Goal: Check status: Check status

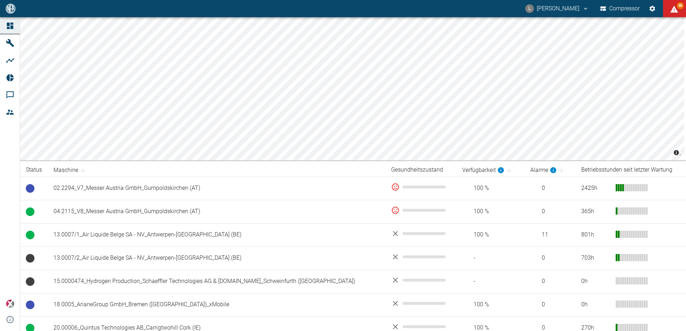
scroll to position [394, 0]
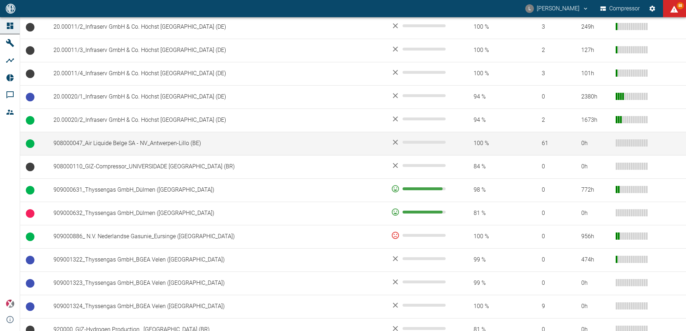
click at [117, 142] on td "908000047_Air Liquide Belge SA - NV_Antwerpen-Lillo (BE)" at bounding box center [216, 143] width 337 height 23
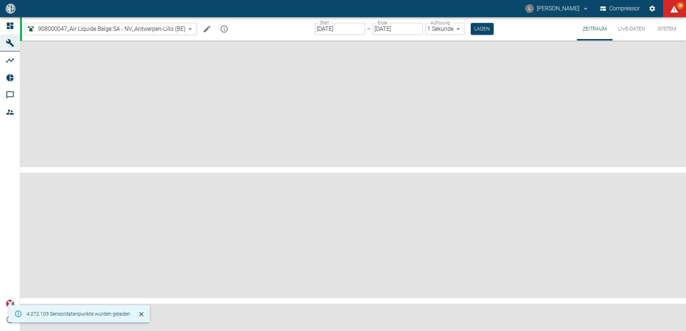
click at [355, 27] on input "[DATE]" at bounding box center [340, 29] width 50 height 12
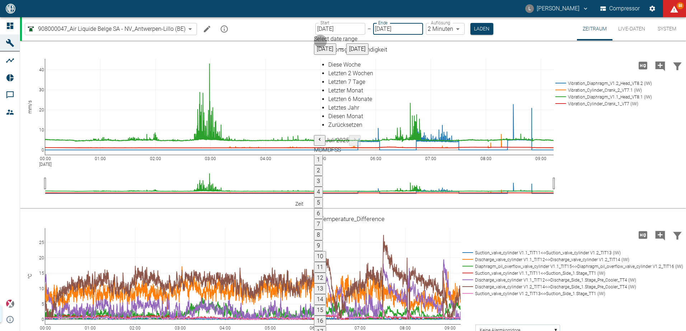
type input "[DATE]"
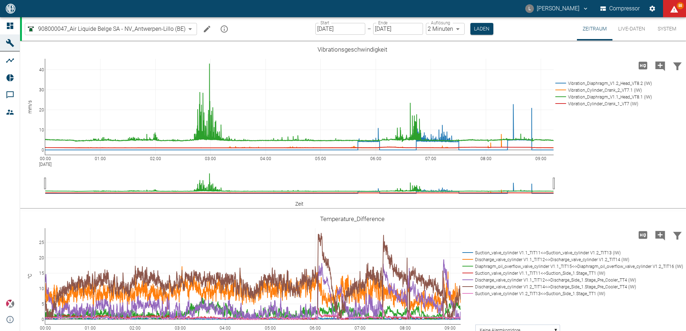
click at [453, 31] on body "L [PERSON_NAME] Compressor 88 Dashboard Maschinen Analysen Reports Kommentare M…" at bounding box center [343, 165] width 686 height 331
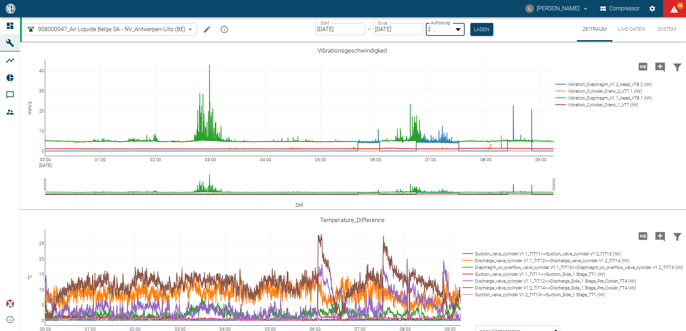
type input "1sec"
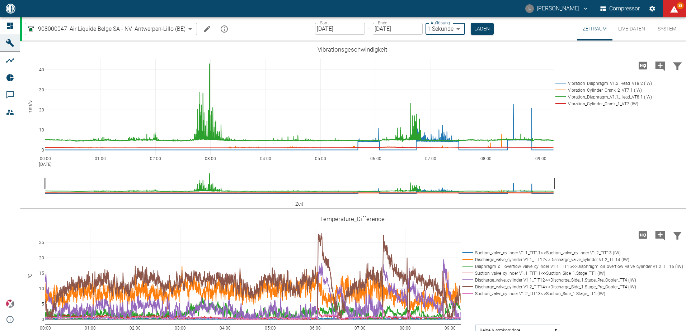
click at [479, 331] on div at bounding box center [343, 337] width 686 height 0
click at [481, 27] on button "Laden" at bounding box center [481, 29] width 23 height 12
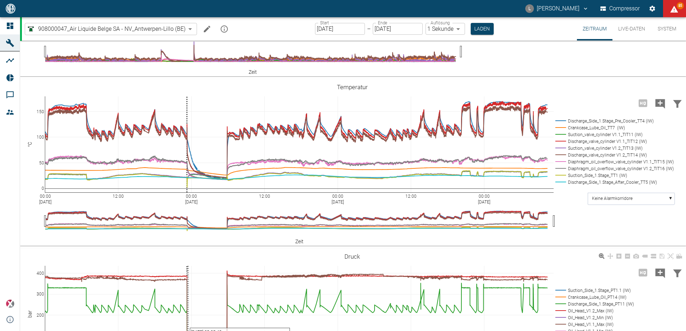
scroll to position [538, 0]
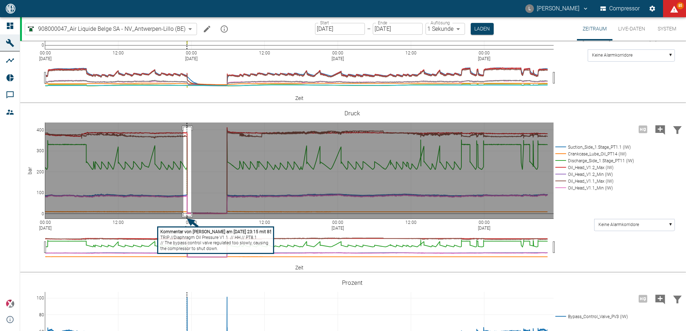
drag, startPoint x: 183, startPoint y: 204, endPoint x: 191, endPoint y: 293, distance: 89.3
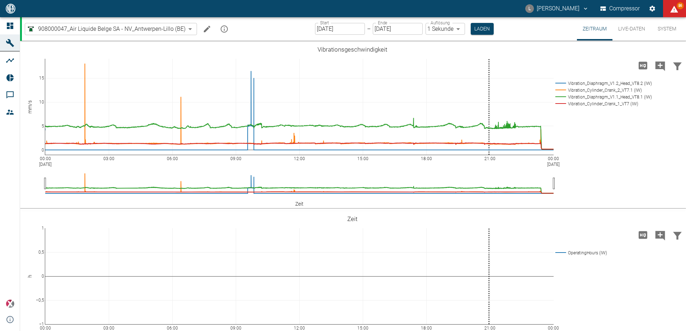
scroll to position [538, 0]
